Goal: Transaction & Acquisition: Purchase product/service

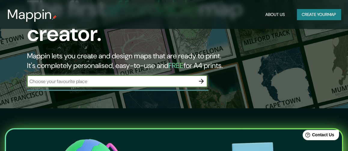
scroll to position [30, 0]
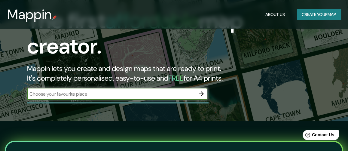
click at [136, 96] on input "text" at bounding box center [111, 93] width 168 height 7
click at [138, 94] on input "text" at bounding box center [111, 93] width 168 height 7
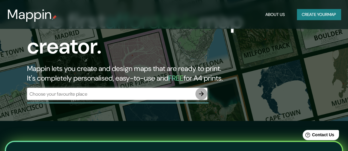
click at [206, 93] on button "button" at bounding box center [201, 94] width 12 height 12
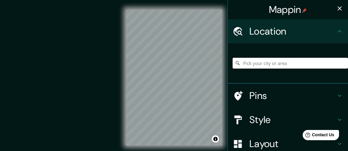
click at [267, 65] on input "Pick your city or area" at bounding box center [289, 63] width 115 height 11
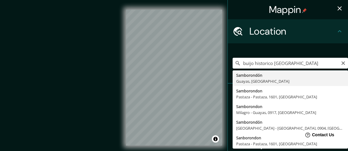
type input "Samborondón, [GEOGRAPHIC_DATA], [GEOGRAPHIC_DATA]"
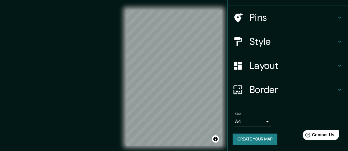
scroll to position [78, 0]
click at [261, 138] on button "Create your map" at bounding box center [254, 138] width 45 height 11
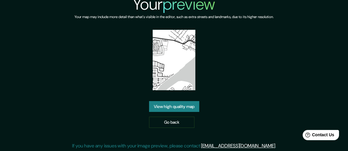
scroll to position [8, 0]
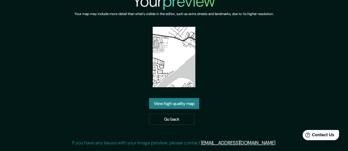
click at [189, 104] on link "View high quality map" at bounding box center [174, 103] width 50 height 11
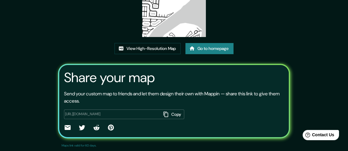
scroll to position [86, 0]
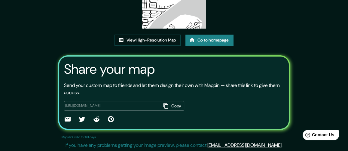
click at [210, 42] on link "Go to homepage" at bounding box center [209, 40] width 48 height 11
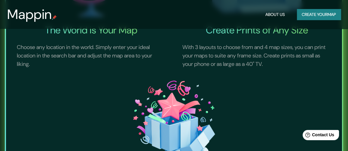
click at [262, 55] on p "With 3 layouts to choose from and 4 map sizes, you can print your maps to suite…" at bounding box center [256, 55] width 163 height 39
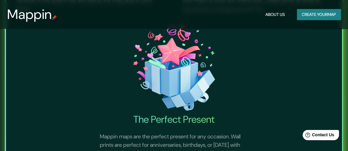
scroll to position [330, 0]
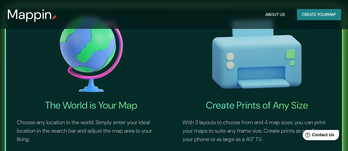
scroll to position [150, 0]
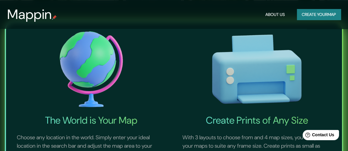
click at [86, 59] on img at bounding box center [91, 69] width 163 height 90
click at [106, 77] on img at bounding box center [91, 69] width 163 height 90
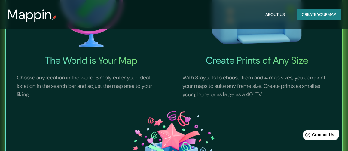
click at [109, 79] on p "Choose any location in the world. Simply enter your ideal location in the searc…" at bounding box center [91, 85] width 163 height 39
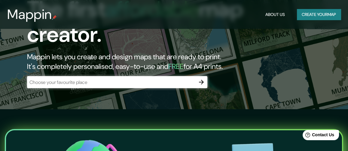
scroll to position [30, 0]
